Goal: Task Accomplishment & Management: Manage account settings

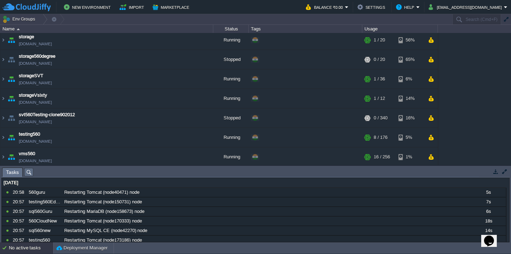
scroll to position [339, 0]
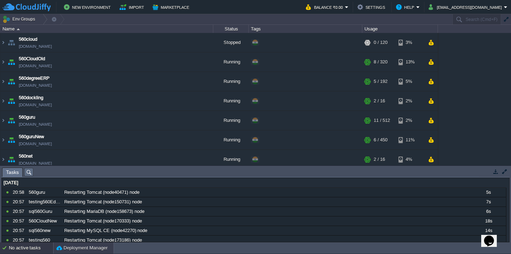
click at [75, 249] on button "Deployment Manager" at bounding box center [81, 248] width 51 height 7
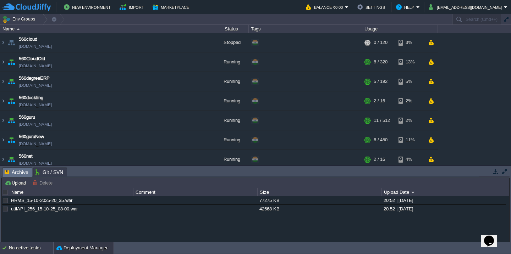
click at [15, 249] on div "No active tasks" at bounding box center [31, 248] width 44 height 11
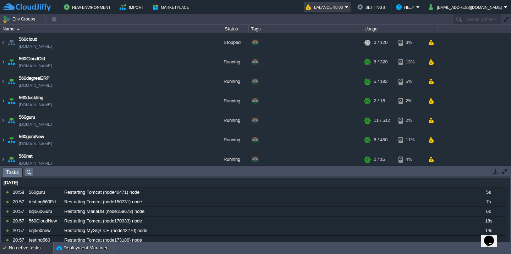
click at [345, 4] on button "Balance ₹0.00" at bounding box center [325, 7] width 39 height 9
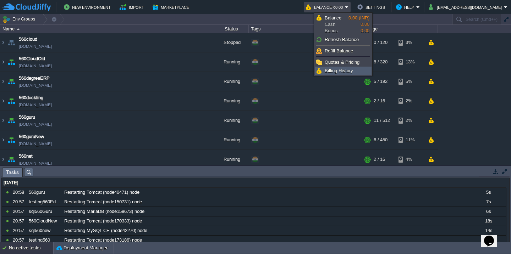
click at [330, 73] on span "Billing History" at bounding box center [339, 70] width 28 height 5
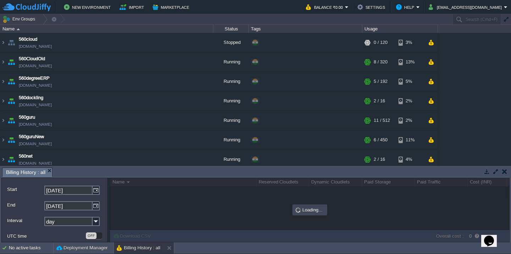
click at [497, 175] on button "button" at bounding box center [496, 172] width 6 height 6
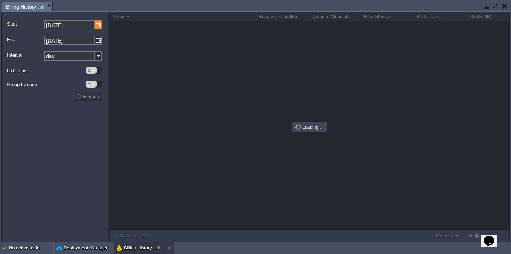
click at [97, 25] on img at bounding box center [98, 24] width 7 height 9
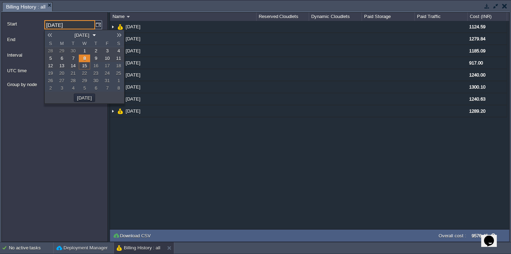
click at [84, 52] on span "1" at bounding box center [84, 50] width 2 height 5
type input "01-10-2025"
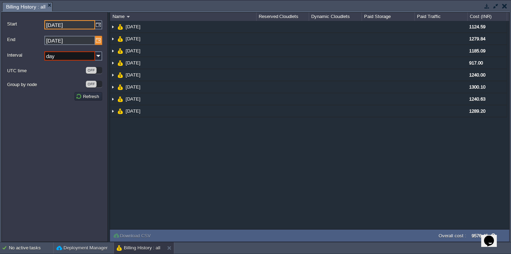
click at [97, 42] on img at bounding box center [98, 40] width 7 height 9
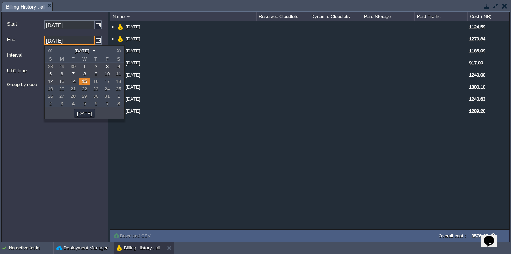
click at [105, 74] on span "10" at bounding box center [107, 73] width 5 height 5
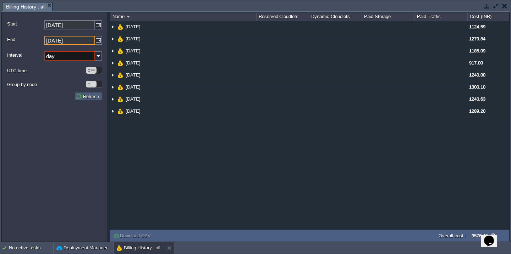
click at [88, 95] on button "Refresh" at bounding box center [89, 96] width 26 height 6
click at [95, 60] on img at bounding box center [98, 55] width 7 height 9
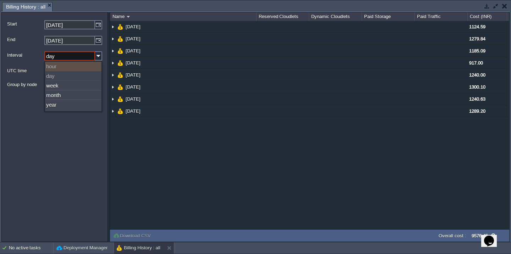
click at [87, 40] on input "10-10-2025" at bounding box center [69, 40] width 51 height 9
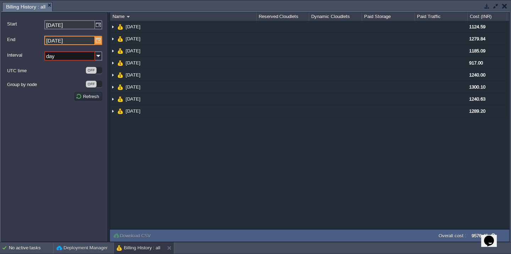
click at [98, 39] on img at bounding box center [98, 40] width 7 height 9
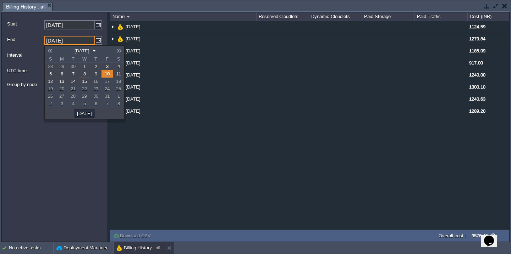
click at [86, 73] on span "8" at bounding box center [84, 73] width 2 height 5
type input "08-10-2025"
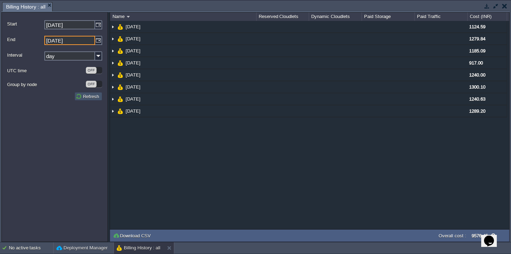
click at [91, 99] on button "Refresh" at bounding box center [89, 96] width 26 height 6
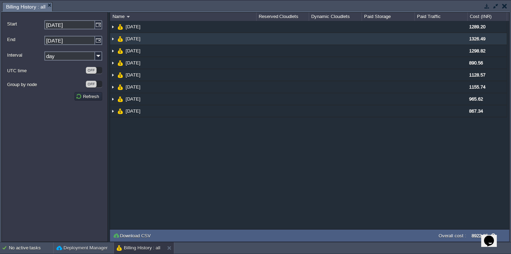
click at [447, 39] on td at bounding box center [441, 39] width 53 height 12
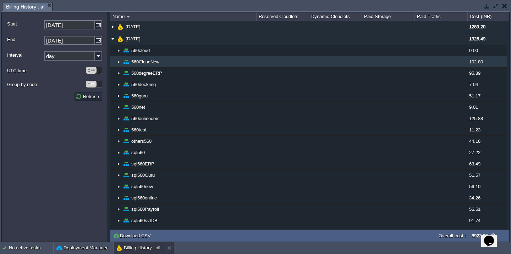
click at [445, 62] on td at bounding box center [441, 61] width 53 height 11
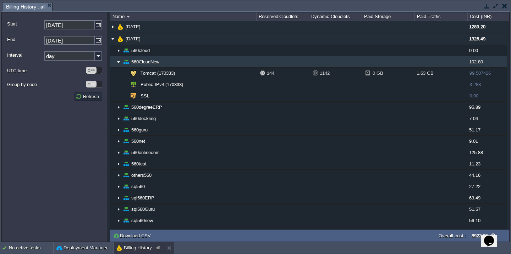
click at [445, 62] on td at bounding box center [441, 61] width 53 height 11
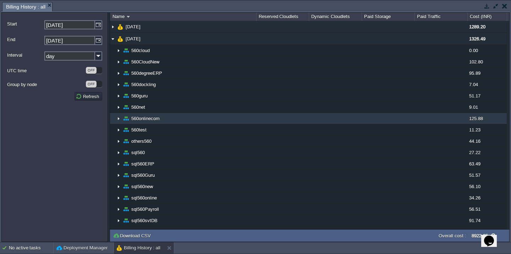
click at [459, 120] on td at bounding box center [441, 118] width 53 height 11
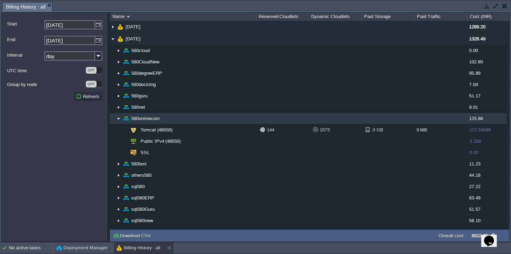
click at [459, 120] on td at bounding box center [441, 118] width 53 height 11
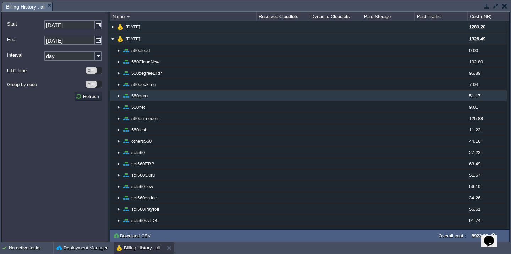
click at [463, 98] on td at bounding box center [441, 96] width 53 height 11
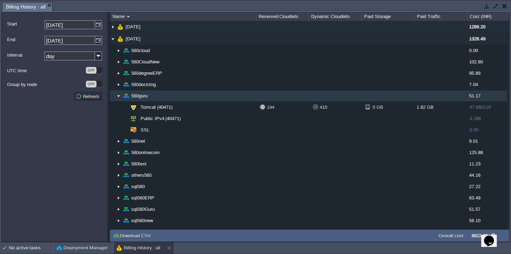
click at [463, 98] on td at bounding box center [441, 96] width 53 height 11
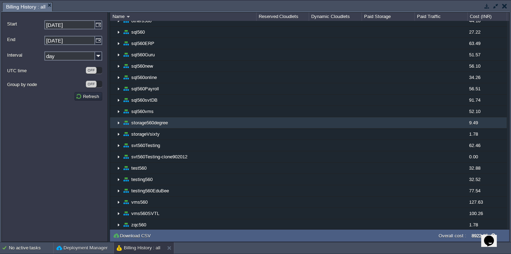
scroll to position [122, 0]
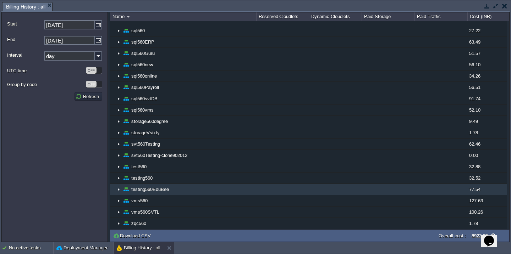
click at [463, 191] on td at bounding box center [441, 189] width 53 height 11
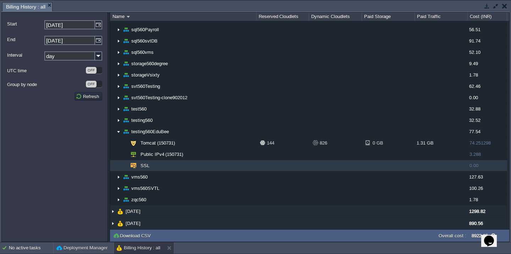
scroll to position [181, 0]
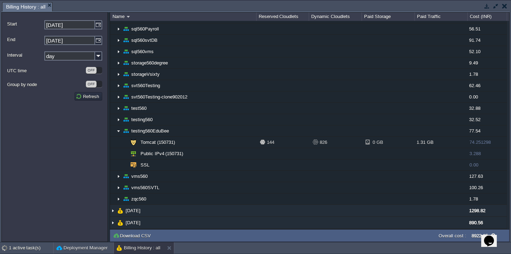
click at [503, 9] on button "button" at bounding box center [504, 6] width 5 height 6
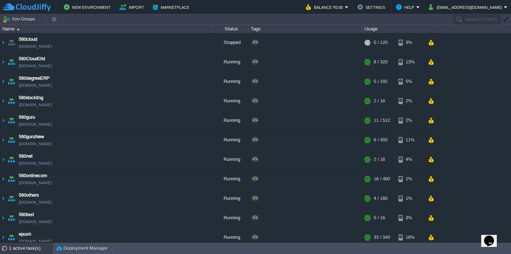
click at [24, 247] on div "1 active task(s)" at bounding box center [31, 248] width 44 height 11
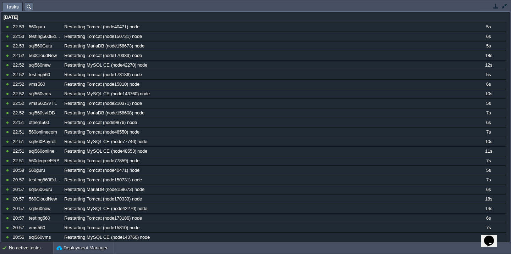
click at [501, 3] on td at bounding box center [504, 6] width 9 height 9
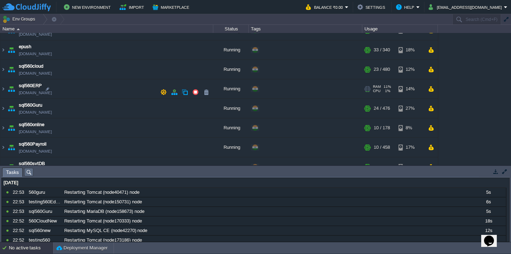
scroll to position [185, 0]
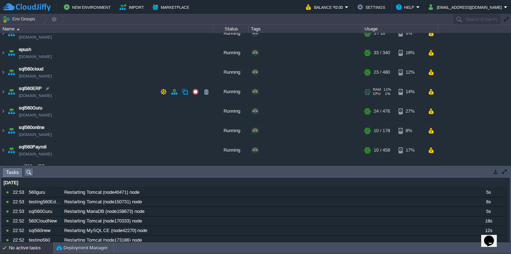
click at [101, 92] on td "sql560ERP sql560erp.cloudjiffy.net" at bounding box center [106, 92] width 213 height 20
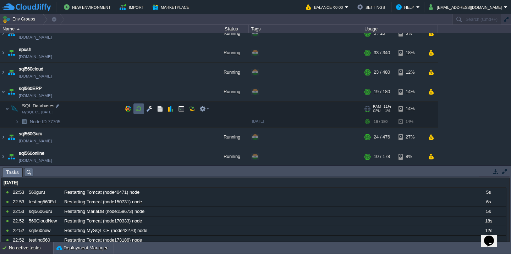
click at [136, 107] on button "button" at bounding box center [139, 109] width 6 height 6
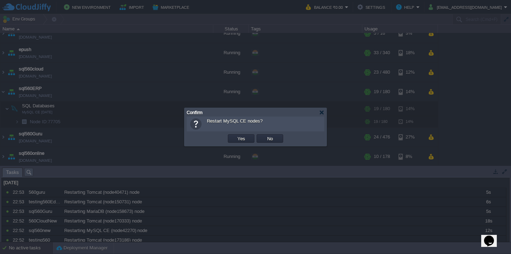
click at [235, 136] on button "Yes" at bounding box center [241, 139] width 12 height 6
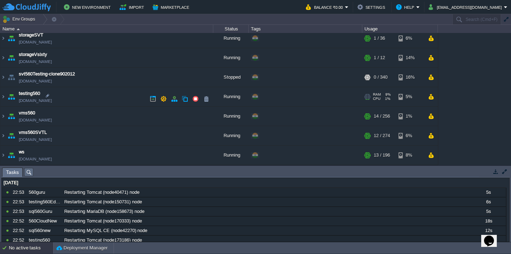
scroll to position [420, 0]
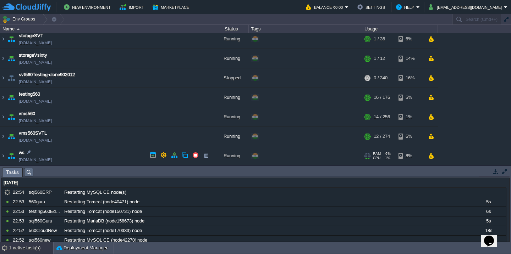
click at [105, 152] on td "ws test560.cloudjiffy.net" at bounding box center [106, 157] width 213 height 20
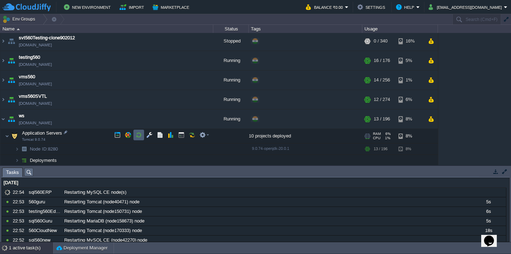
click at [141, 133] on button "button" at bounding box center [139, 135] width 6 height 6
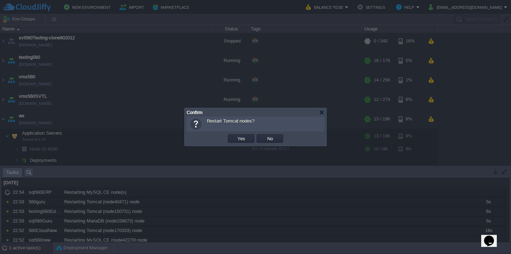
scroll to position [254, 0]
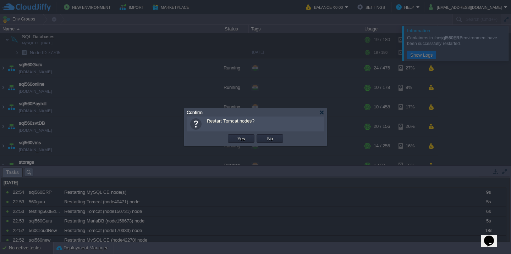
click at [235, 136] on button "Yes" at bounding box center [241, 139] width 12 height 6
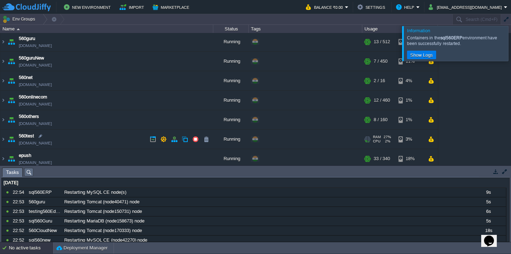
scroll to position [0, 0]
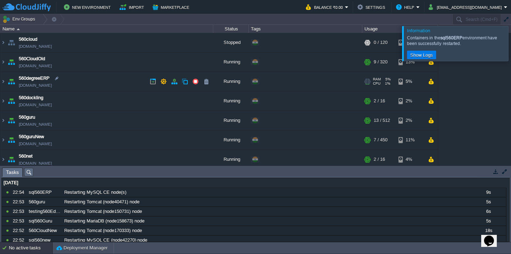
click at [109, 81] on td "560degreeERP 560degreeerp.cloudjiffy.net" at bounding box center [106, 82] width 213 height 20
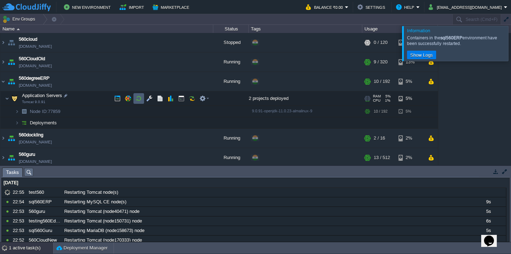
click at [134, 99] on td at bounding box center [138, 98] width 11 height 11
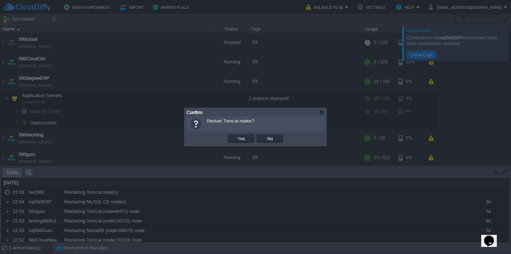
click at [235, 136] on button "Yes" at bounding box center [241, 139] width 12 height 6
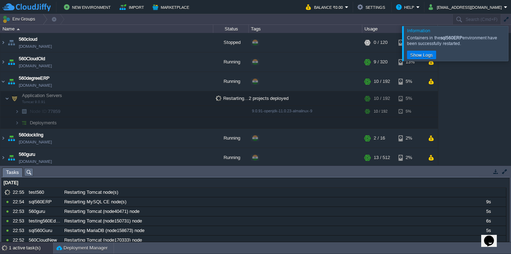
click at [511, 42] on div at bounding box center [520, 43] width 0 height 35
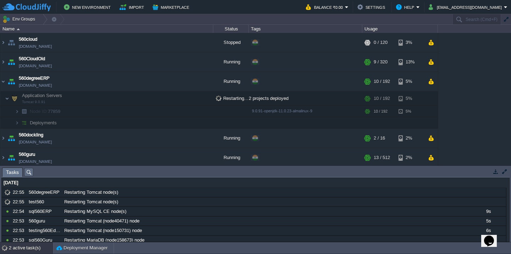
scroll to position [464, 0]
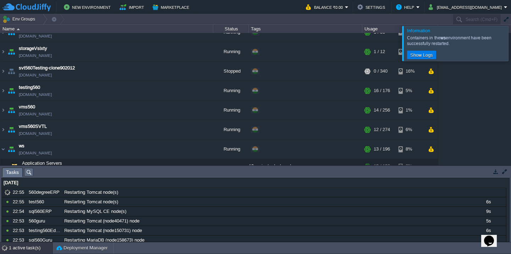
click at [511, 42] on div at bounding box center [520, 43] width 0 height 35
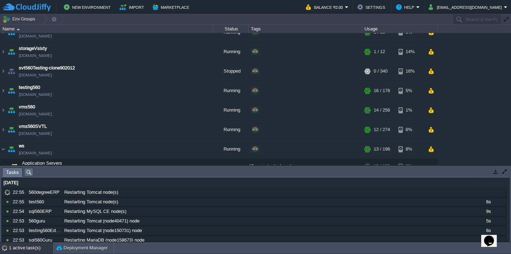
scroll to position [59, 0]
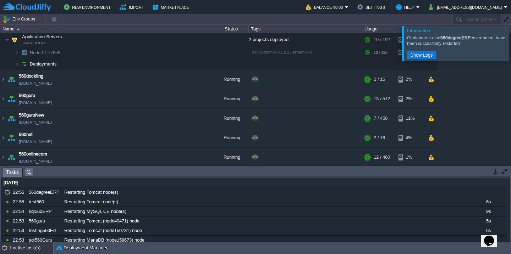
click at [511, 42] on div at bounding box center [520, 43] width 0 height 35
